Goal: Check status: Check status

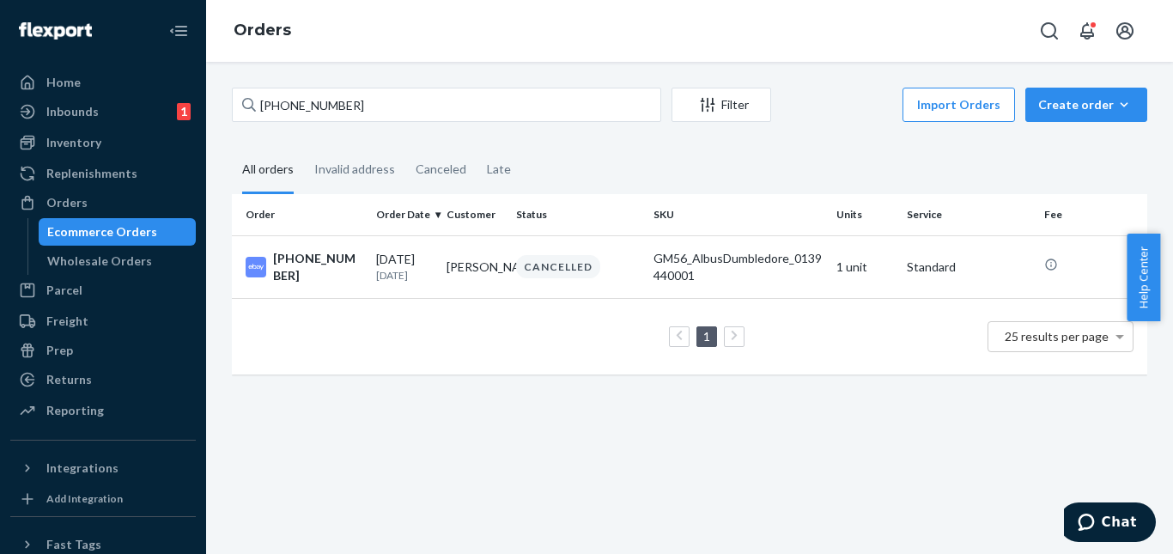
click at [373, 112] on input "[PHONE_NUMBER]" at bounding box center [446, 105] width 429 height 34
type input "[PHONE_NUMBER]"
click at [543, 276] on div "IN TRANSIT" at bounding box center [558, 266] width 84 height 23
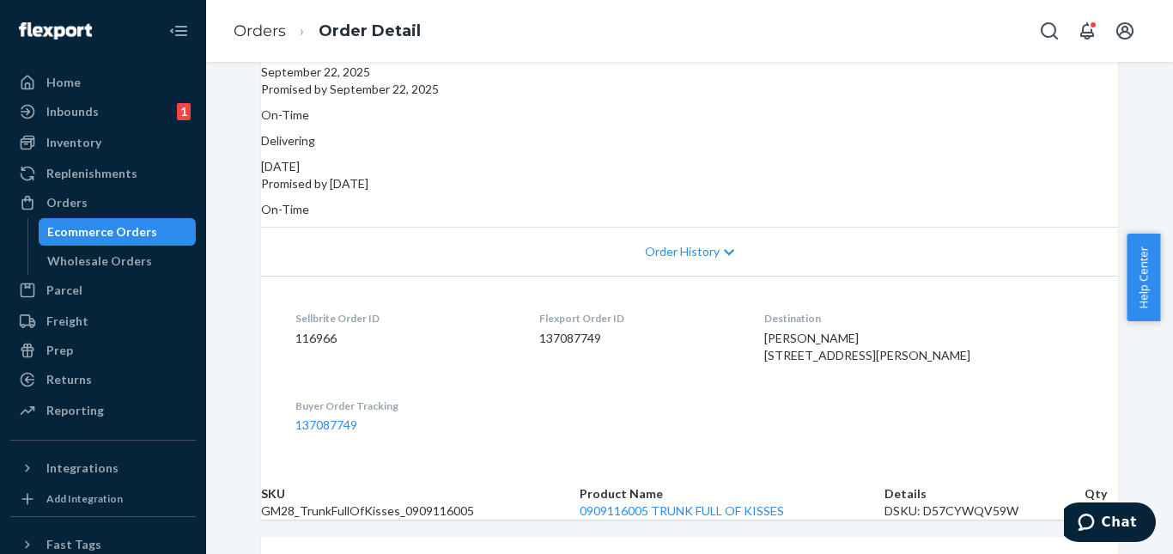
scroll to position [258, 0]
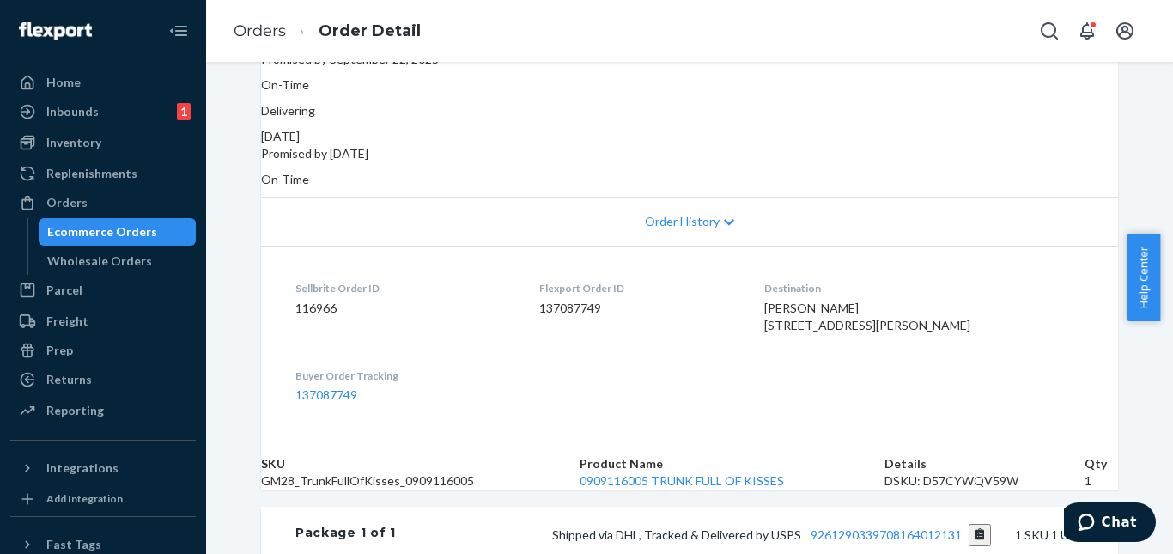
click at [709, 213] on span "Order History" at bounding box center [682, 221] width 75 height 17
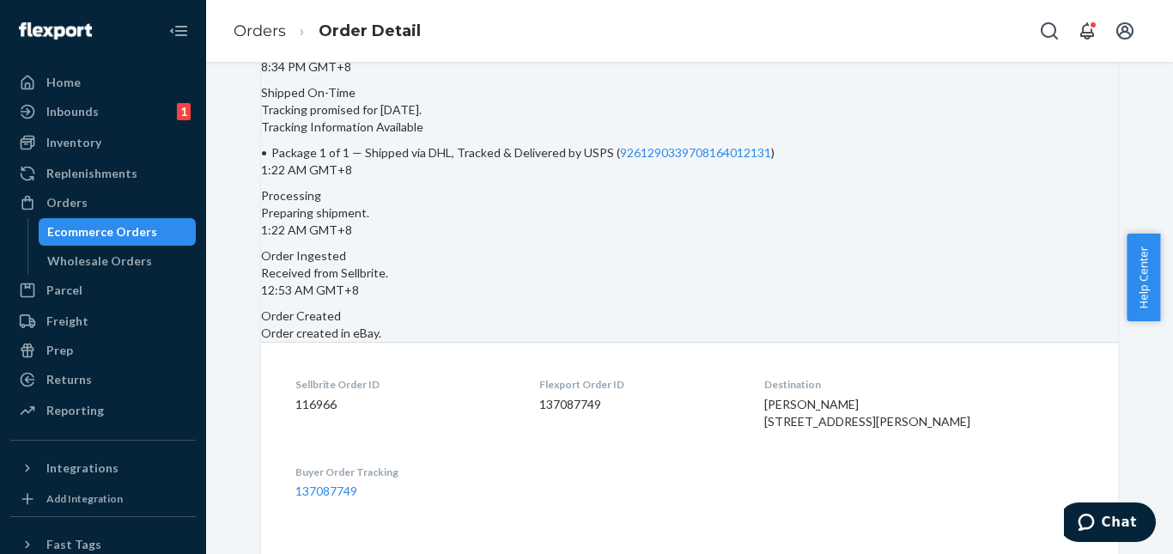
scroll to position [601, 0]
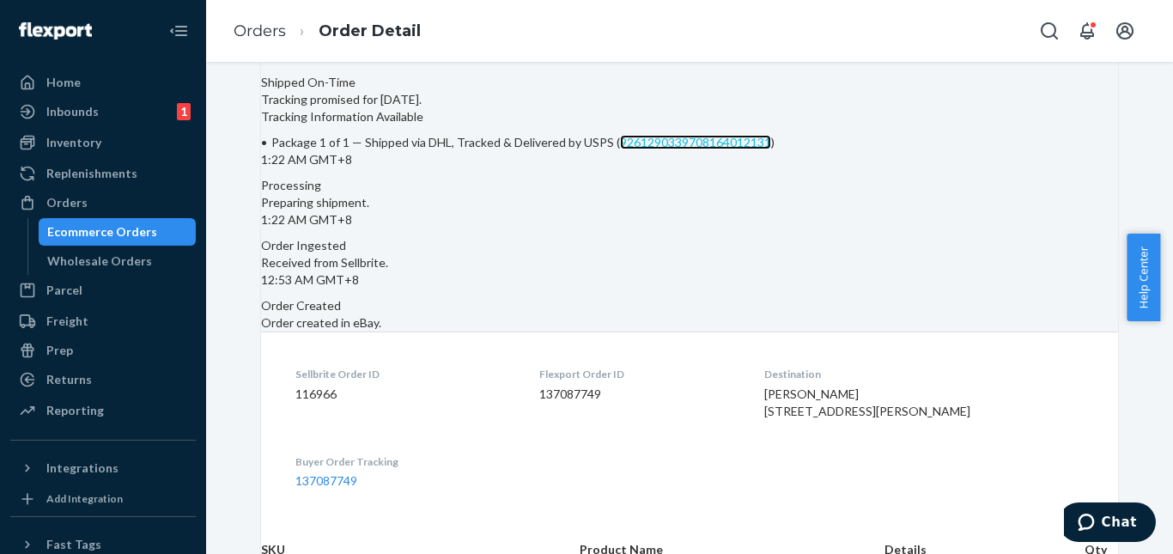
click at [620, 149] on link "9261290339708164012131" at bounding box center [695, 142] width 151 height 15
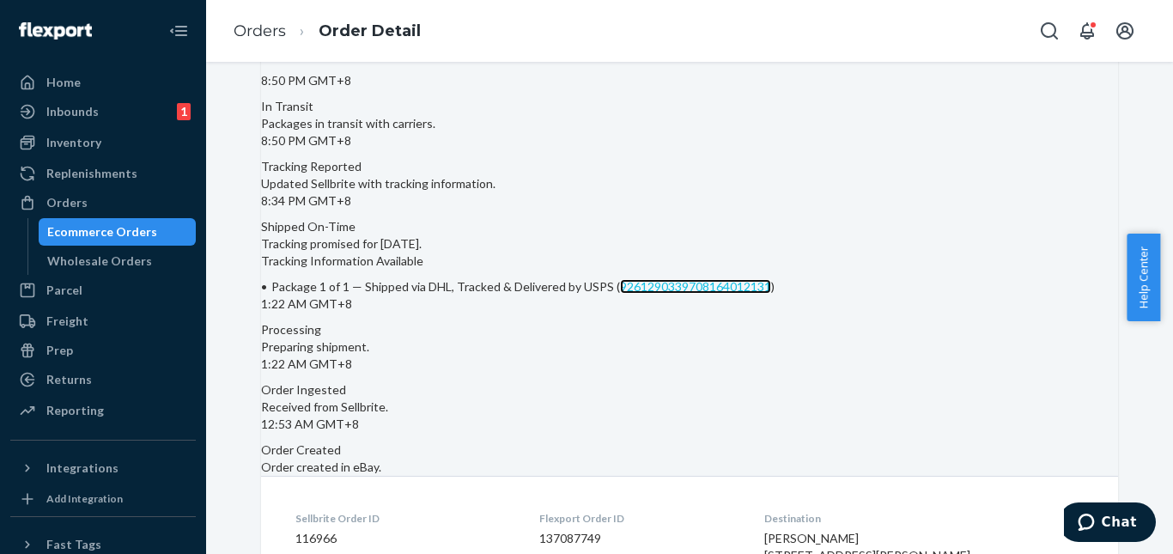
scroll to position [429, 0]
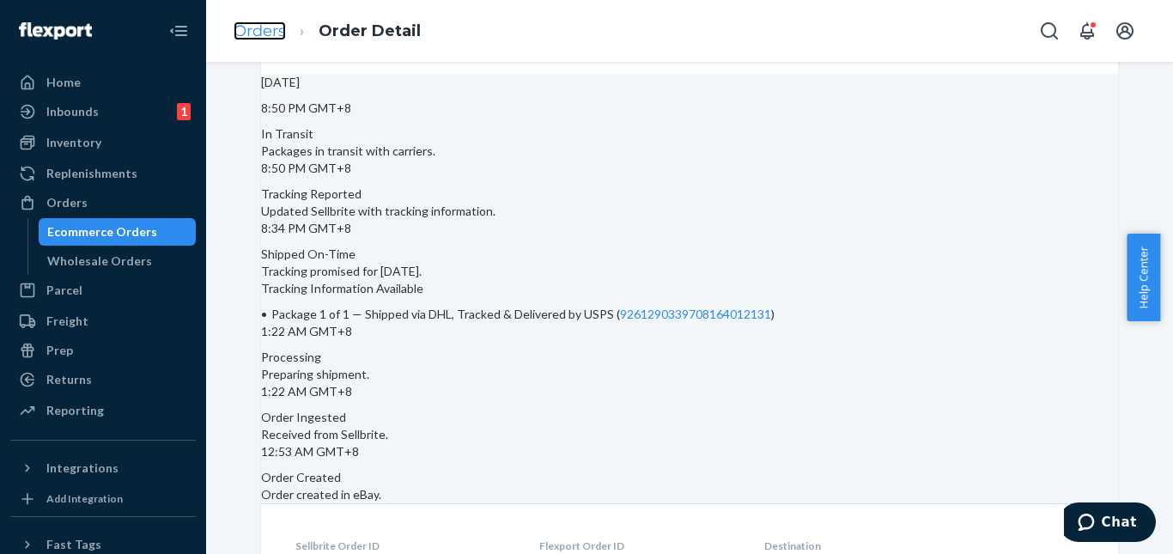
click at [256, 35] on link "Orders" at bounding box center [260, 30] width 52 height 19
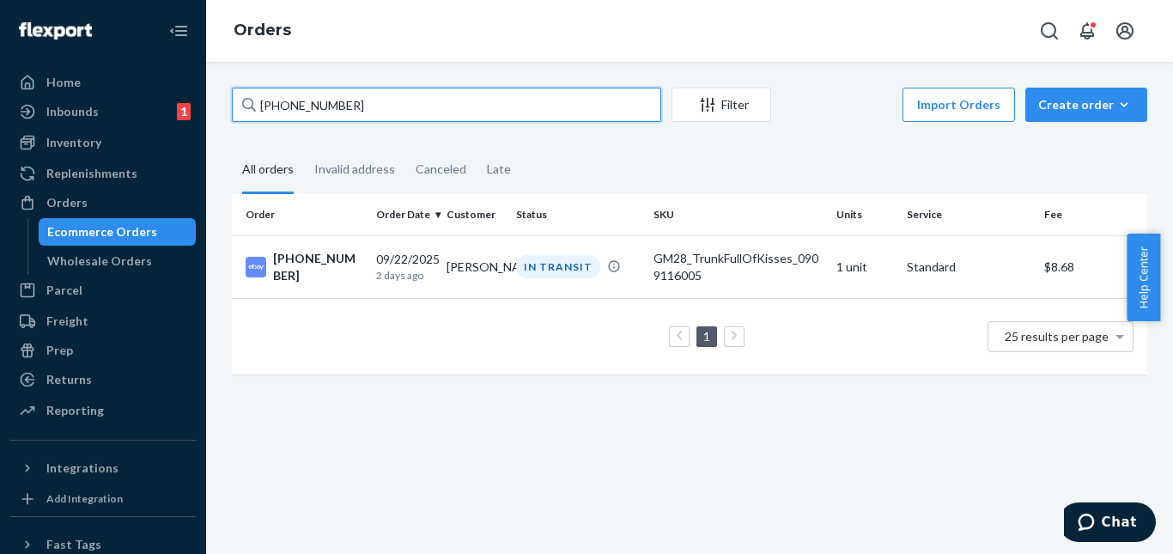
click at [361, 113] on input "[PHONE_NUMBER]" at bounding box center [446, 105] width 429 height 34
paste input "111-6829173-1025837"
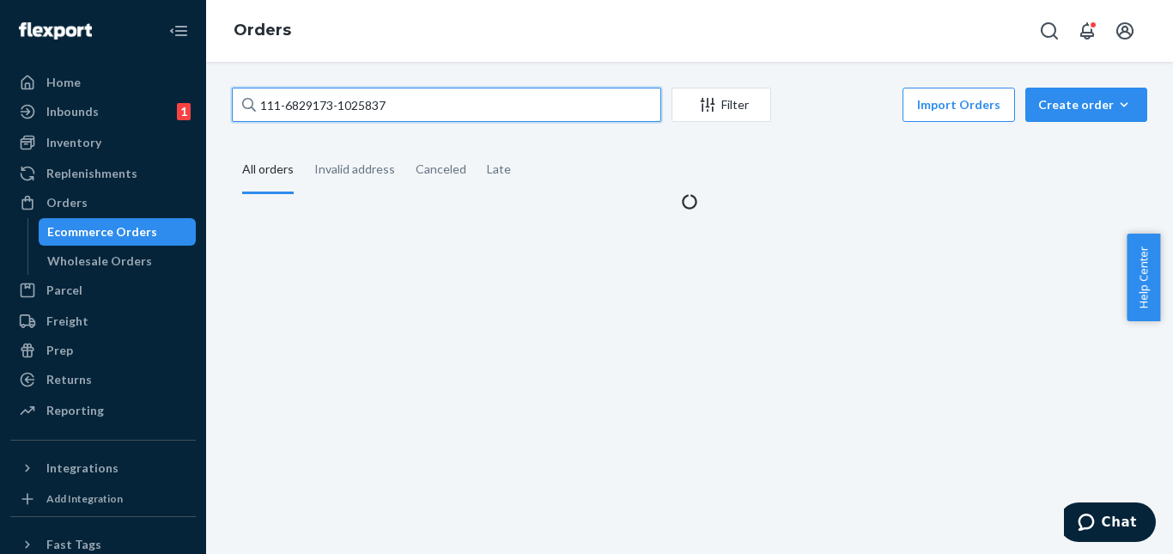
type input "111-6829173-1025837"
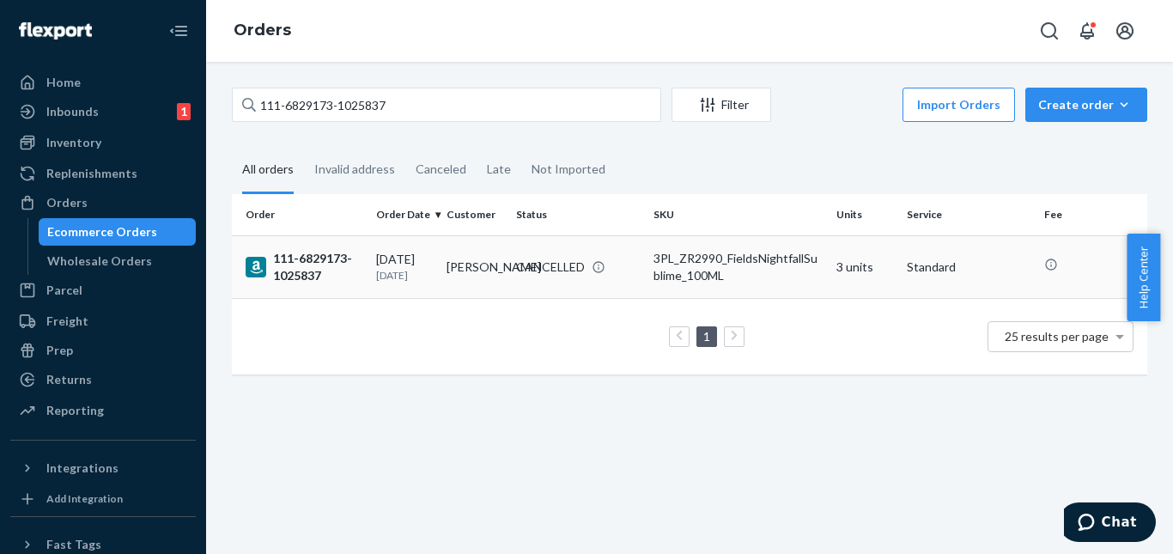
click at [441, 287] on td "[PERSON_NAME]" at bounding box center [475, 266] width 70 height 63
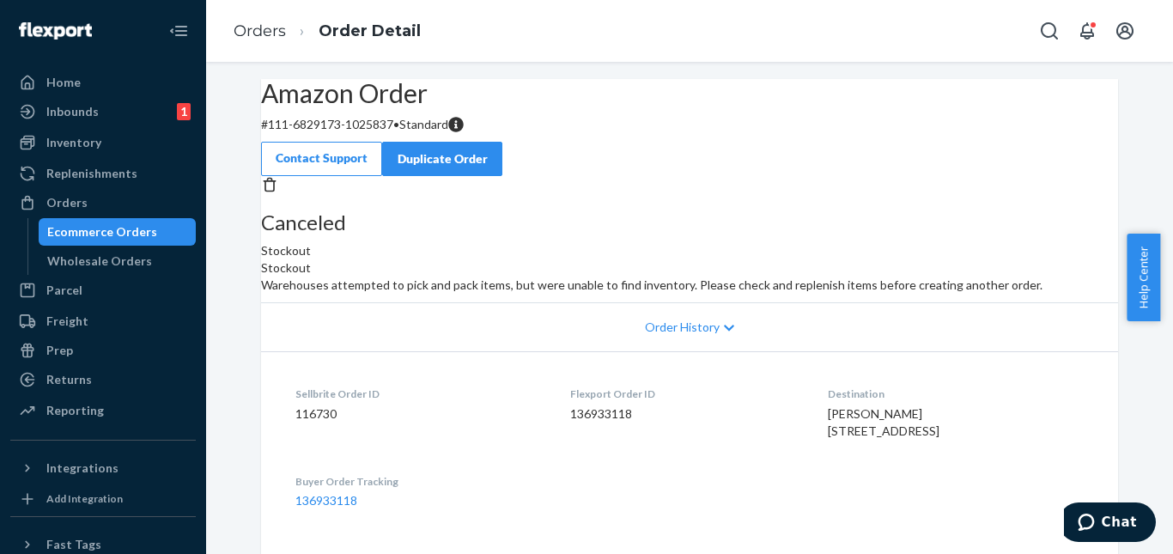
click at [533, 157] on div "Amazon Order # 111-6829173-1025837 • Standard Contact Support Duplicate Order" at bounding box center [689, 127] width 857 height 97
